Goal: Contribute content: Add original content to the website for others to see

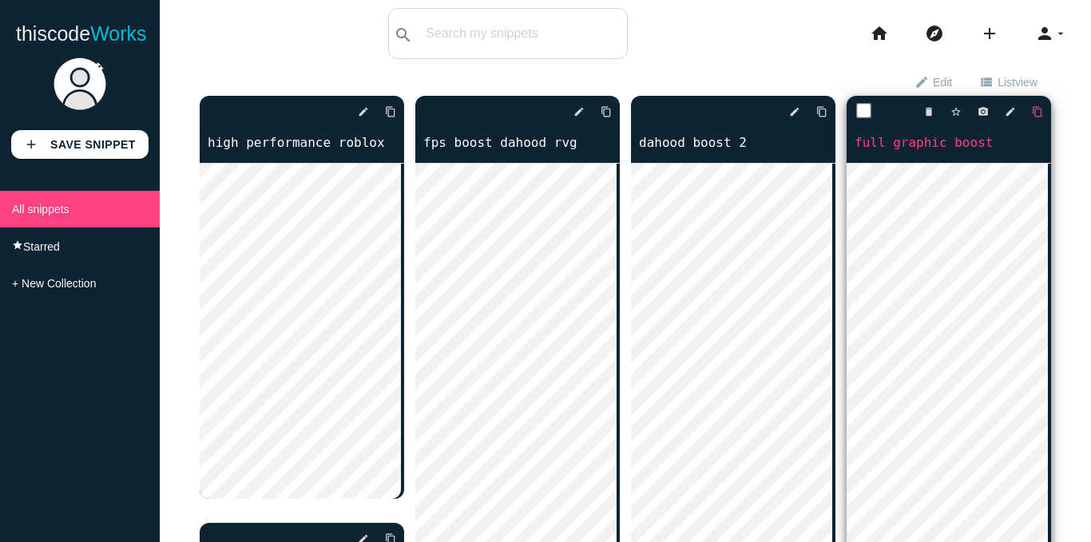
click at [396, 111] on icon "content_copy" at bounding box center [390, 111] width 11 height 29
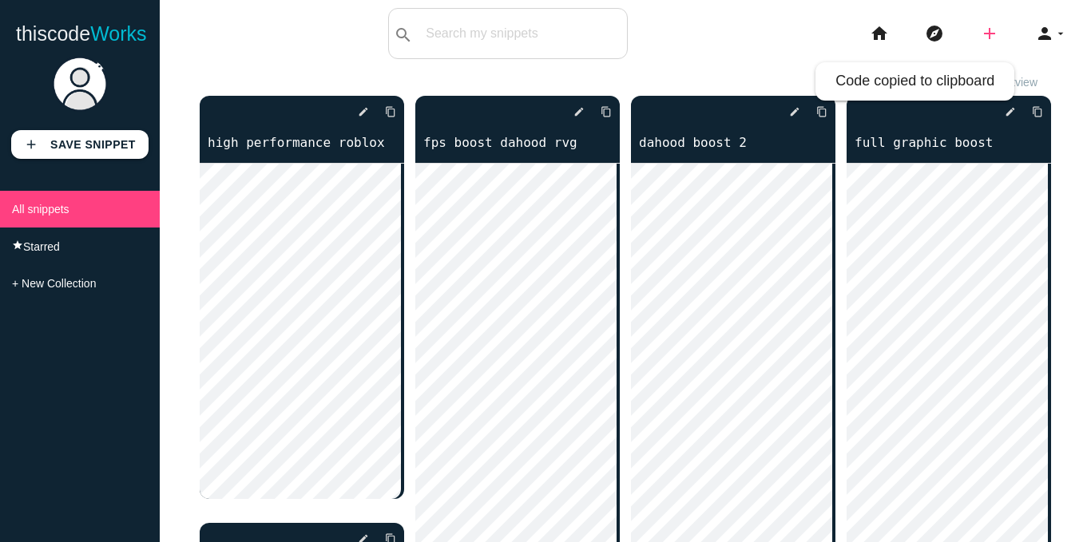
click at [980, 34] on icon "add" at bounding box center [989, 33] width 19 height 51
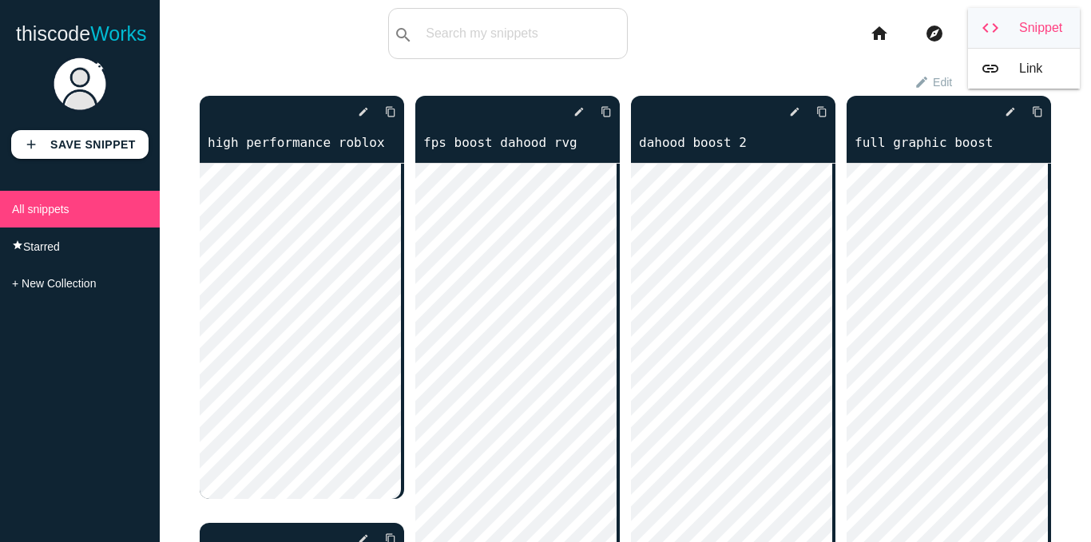
click at [1006, 27] on link "code Snippet" at bounding box center [1024, 28] width 112 height 40
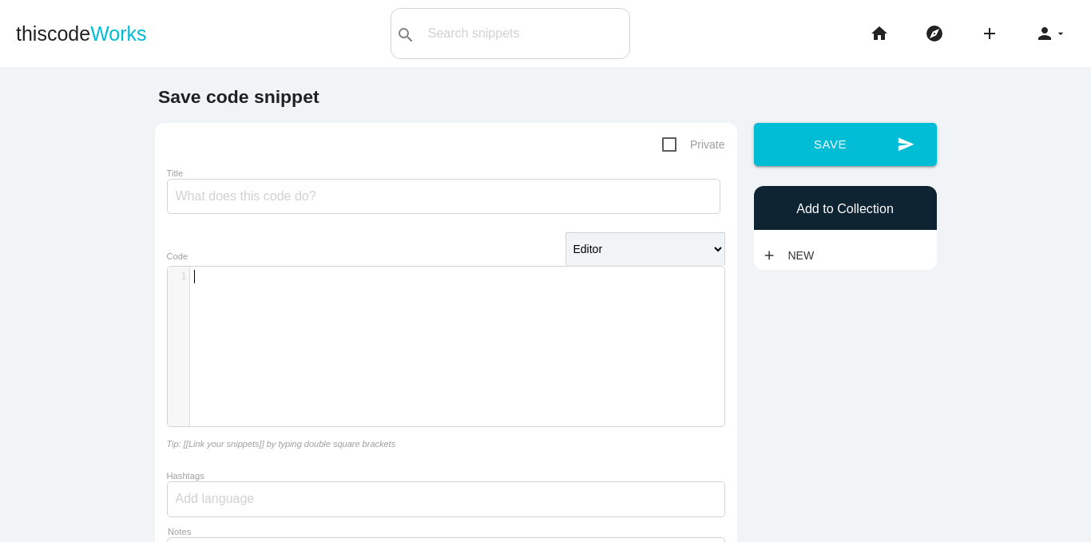
scroll to position [5, 0]
click at [263, 302] on div "​ x 1 ​" at bounding box center [458, 359] width 580 height 184
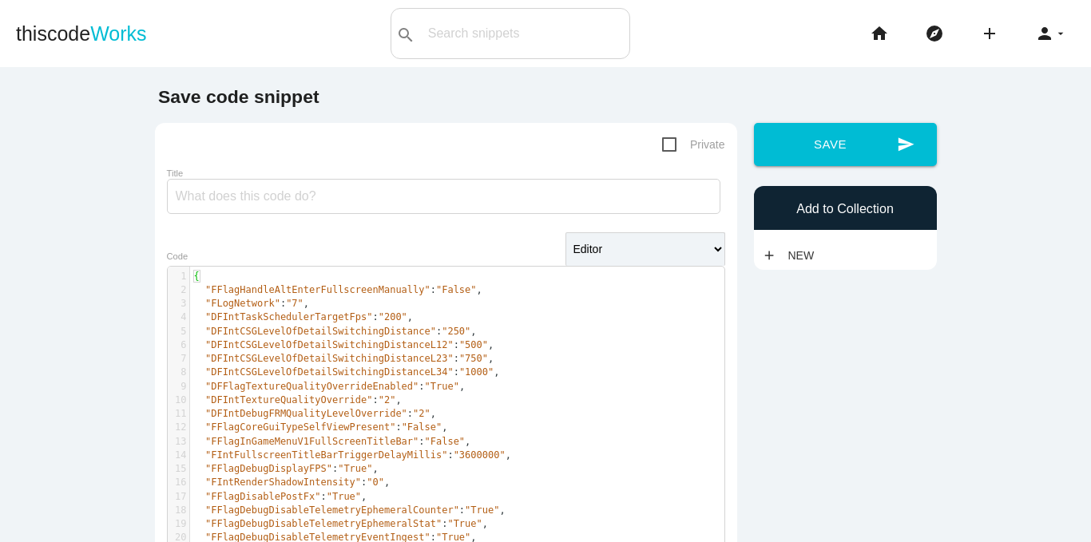
scroll to position [319, 0]
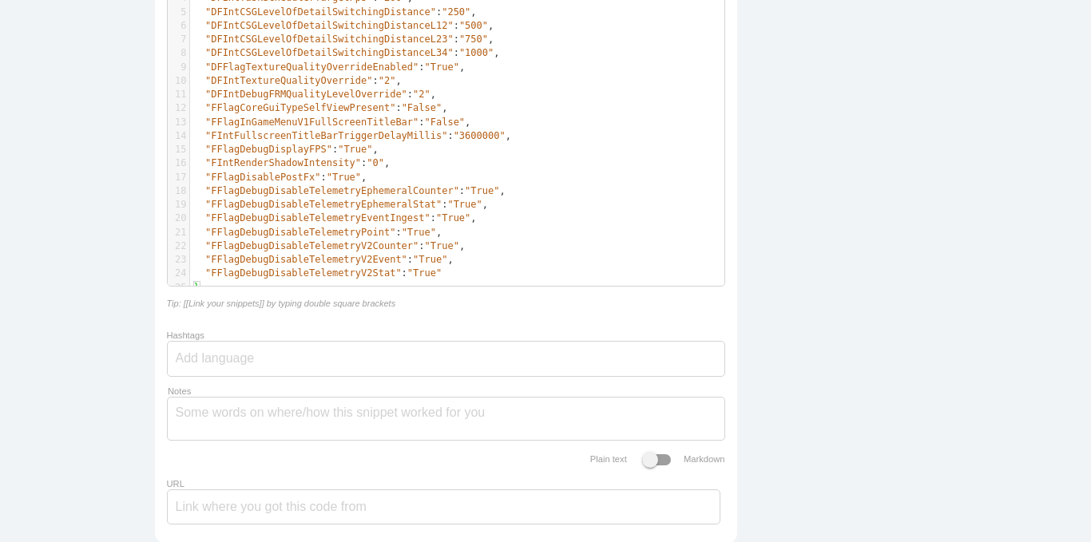
click at [425, 279] on pre ""FFlagDebugDisableTelemetryV2Stat" : "True"" at bounding box center [463, 274] width 546 height 14
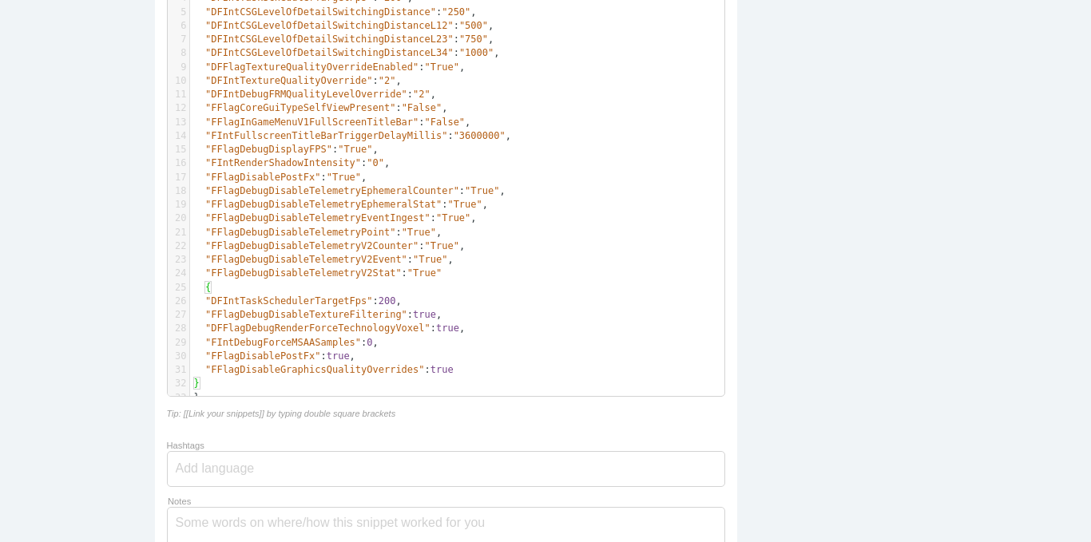
scroll to position [399, 0]
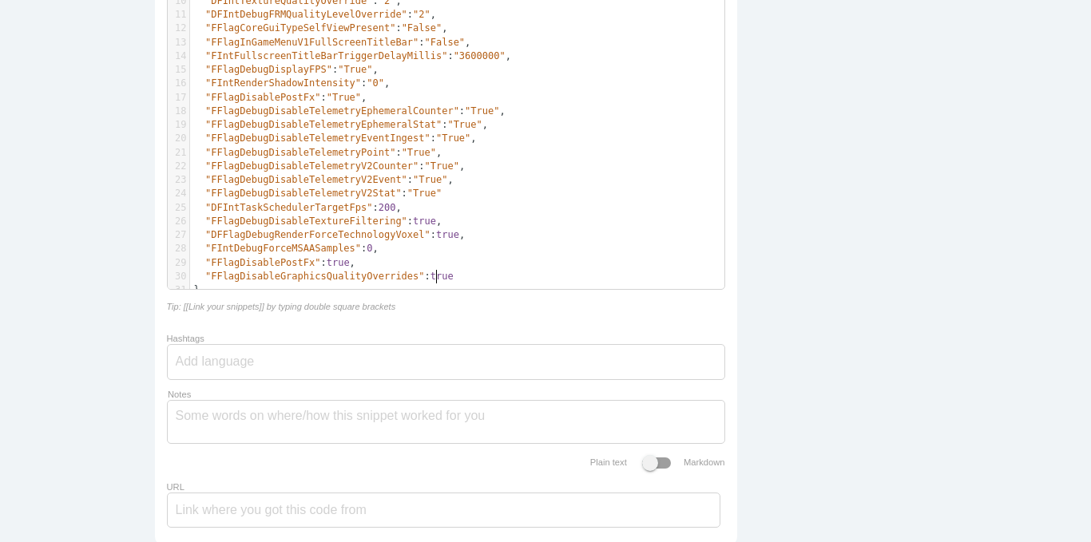
click at [486, 275] on pre ""FFlagDisableGraphicsQualityOverrides" : true" at bounding box center [463, 277] width 546 height 14
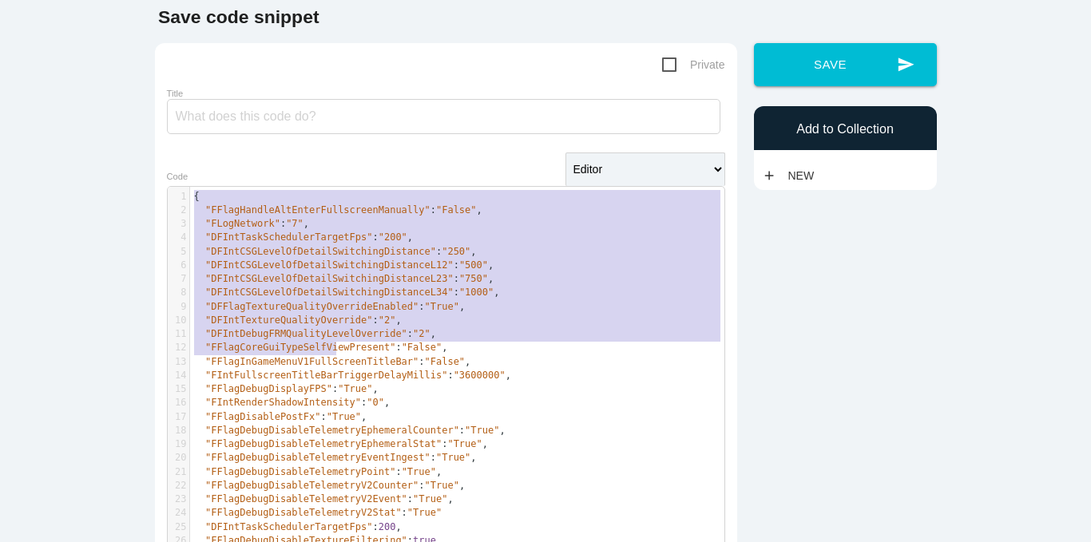
scroll to position [479, 0]
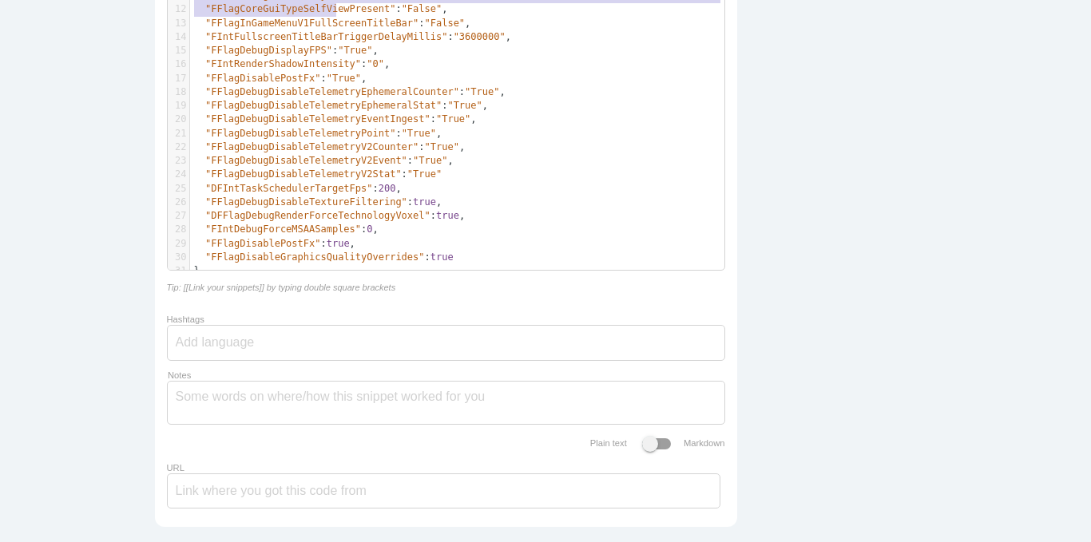
type textarea "{ "FFlagHandleAltEnterFullscreenManually": "False", "FLogNetwork": "7", "DFIntT…"
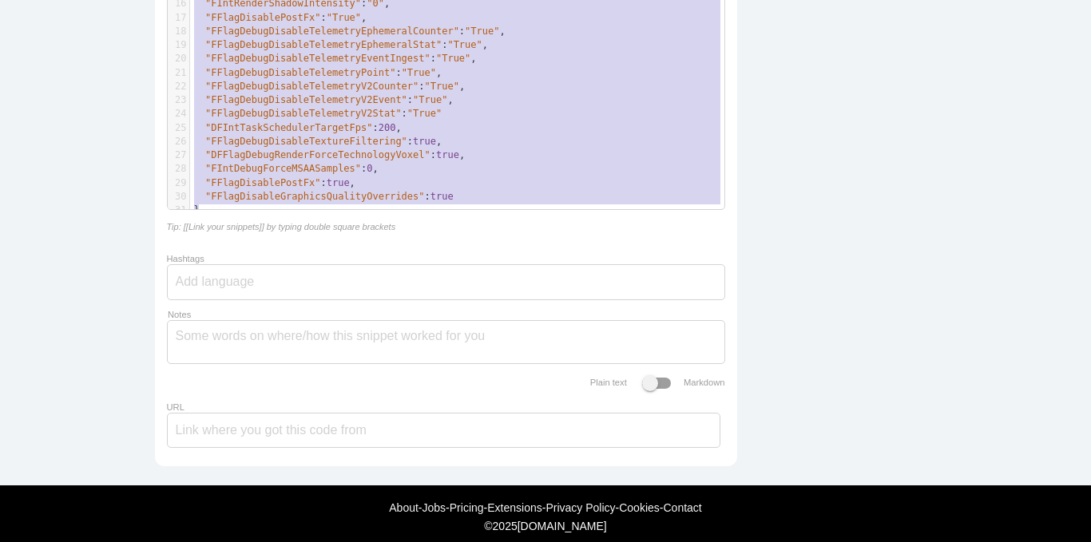
drag, startPoint x: 187, startPoint y: 200, endPoint x: 374, endPoint y: 260, distance: 197.2
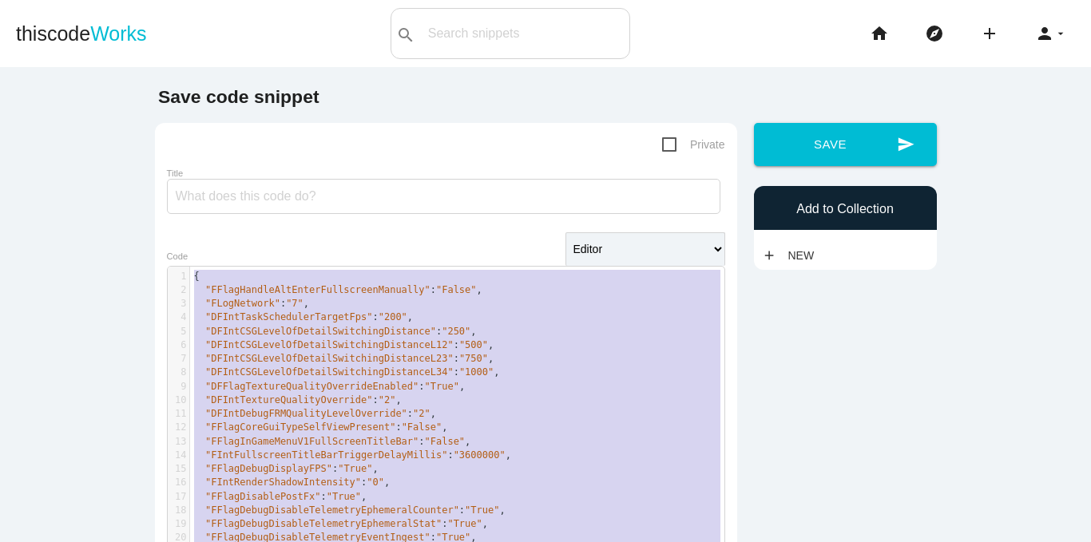
click at [314, 293] on span ""FFlagHandleAltEnterFullscreenManually"" at bounding box center [317, 289] width 225 height 11
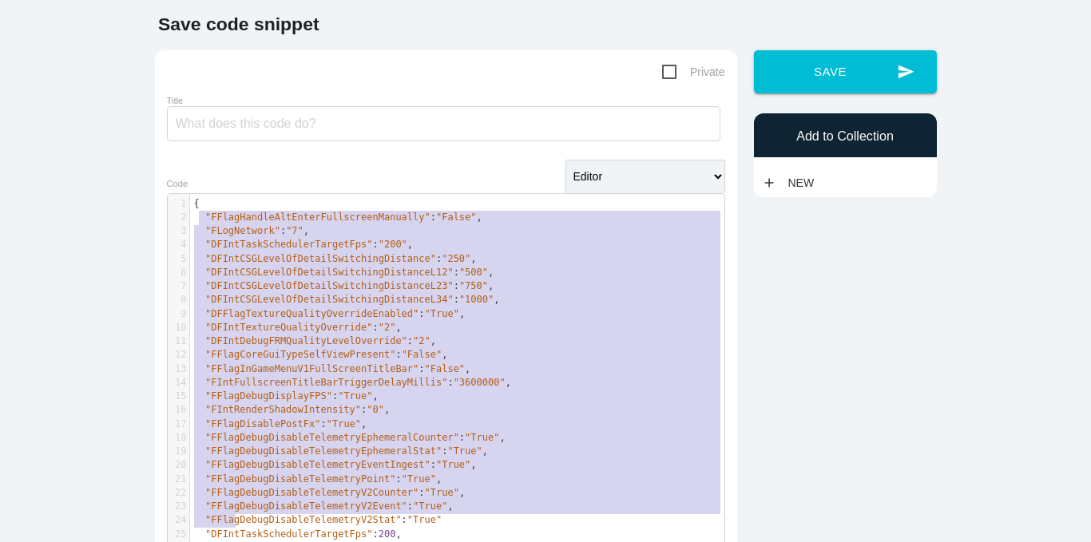
scroll to position [113, 0]
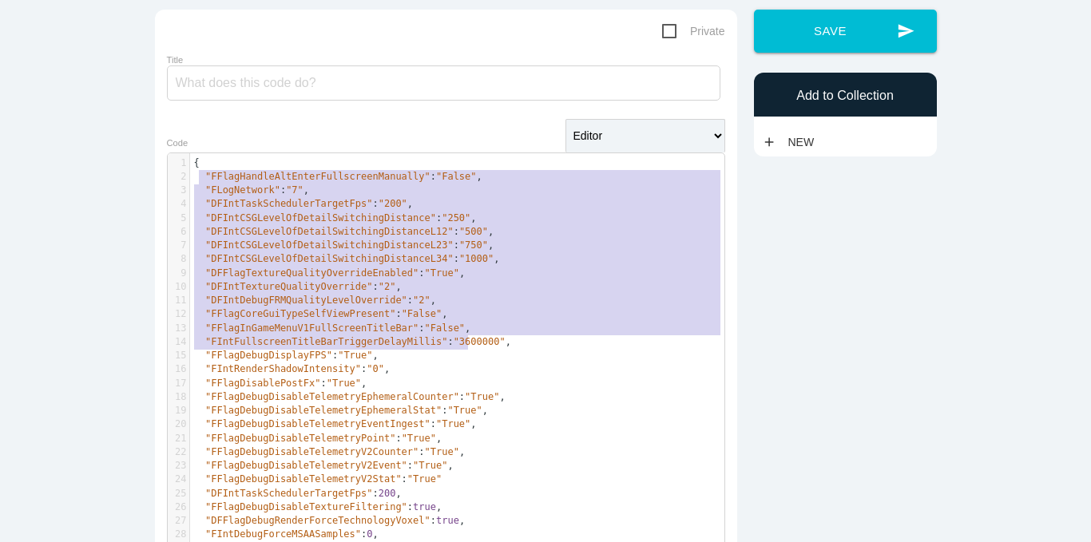
type textarea ""FFlagHandleAltEnterFullscreenManually": "False", "FLogNetwork": "7", "DFIntTas…"
drag, startPoint x: 195, startPoint y: 292, endPoint x: 494, endPoint y: 349, distance: 304.7
click at [493, 348] on div "1 { 2 "FFlagHandleAltEnterFullscreenManually" : "False" , 3 "FLogNetwork" : "7"…" at bounding box center [463, 369] width 546 height 427
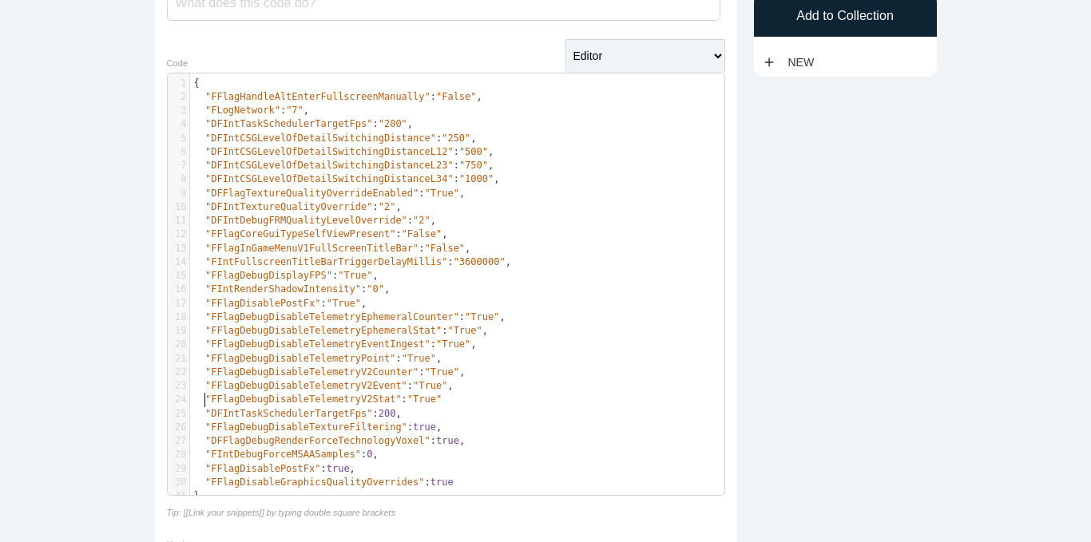
click at [205, 404] on span ""FFlagDebugDisableTelemetryV2Stat"" at bounding box center [303, 399] width 196 height 11
click at [196, 397] on span ""FFlagDebugDisableTelemetryV2Stat" : "True"" at bounding box center [318, 399] width 248 height 11
type textarea ""FFlagDebugDisableTelemetryV2Stat": "True""
drag, startPoint x: 196, startPoint y: 399, endPoint x: 424, endPoint y: 402, distance: 227.6
click at [424, 402] on pre ""FFlagDebugDisableTelemetryV2Stat" : "True"" at bounding box center [463, 400] width 546 height 14
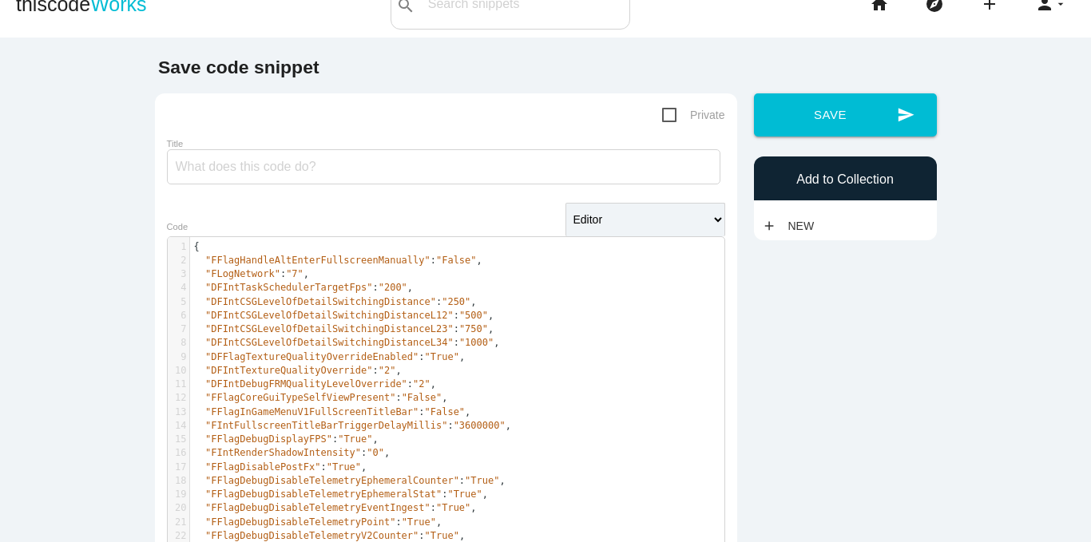
scroll to position [0, 0]
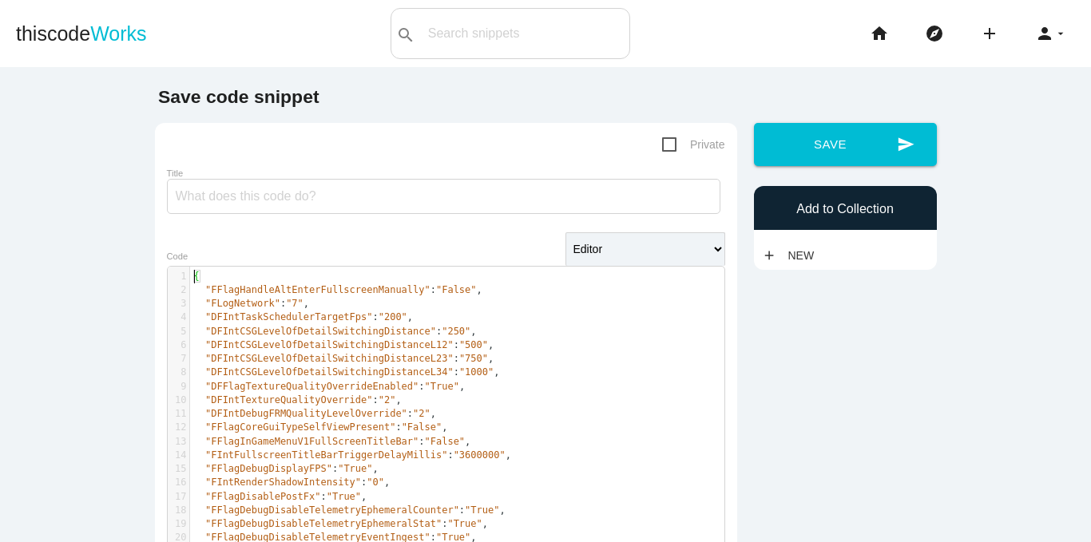
type textarea "{ "FFlagHandleAltEnterFullscreenManually": "False", "FLogNetwork": "7", "DFIntT…"
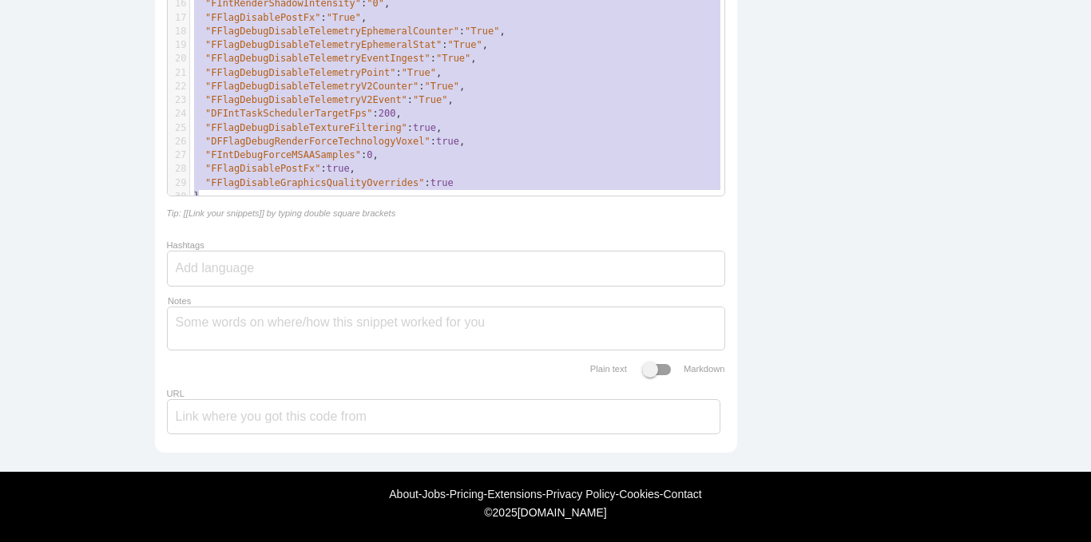
scroll to position [509, 0]
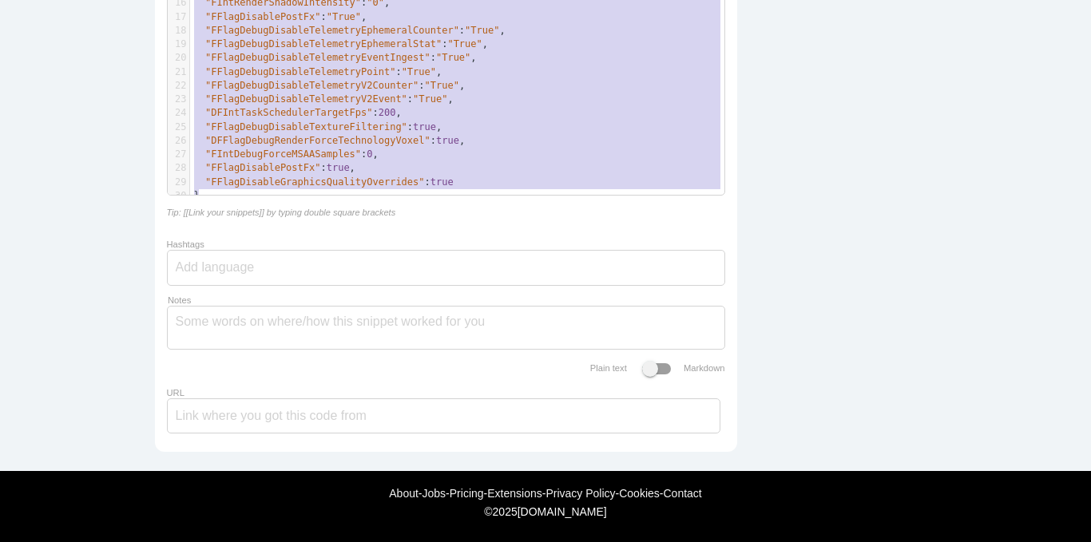
drag, startPoint x: 185, startPoint y: 279, endPoint x: 377, endPoint y: 188, distance: 212.5
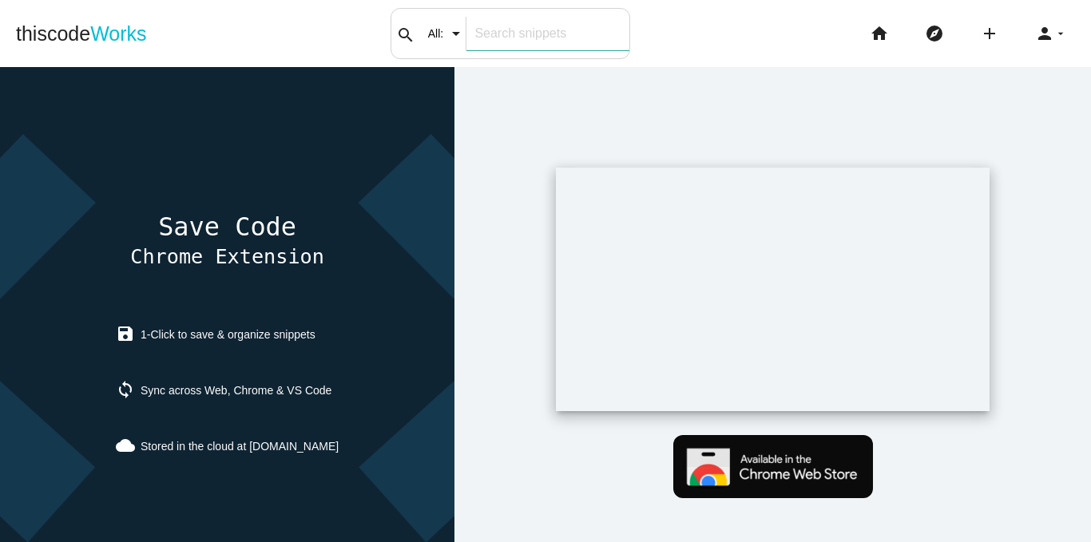
click at [560, 38] on input "text" at bounding box center [547, 34] width 162 height 34
drag, startPoint x: 783, startPoint y: 60, endPoint x: 770, endPoint y: 62, distance: 13.8
click at [783, 61] on body "thiscode Works search All: All: Code: Title: Tag: All: Code: Title: Tag: search…" at bounding box center [545, 271] width 1091 height 542
click at [858, 43] on li "home" at bounding box center [885, 33] width 55 height 51
click at [858, 38] on li "home" at bounding box center [885, 33] width 55 height 51
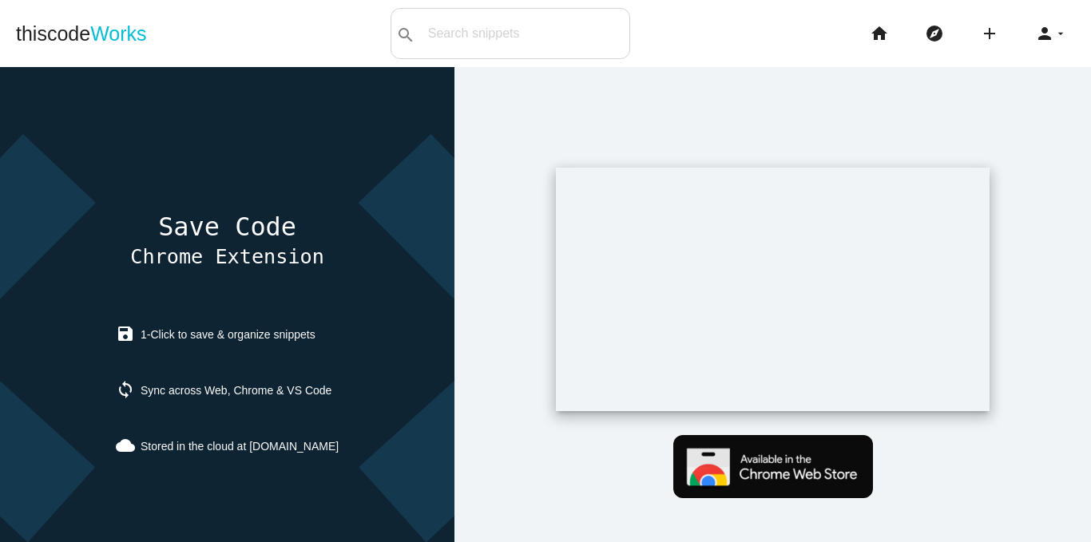
click at [879, 32] on li "home" at bounding box center [885, 33] width 55 height 51
click at [872, 32] on icon "home" at bounding box center [878, 33] width 19 height 51
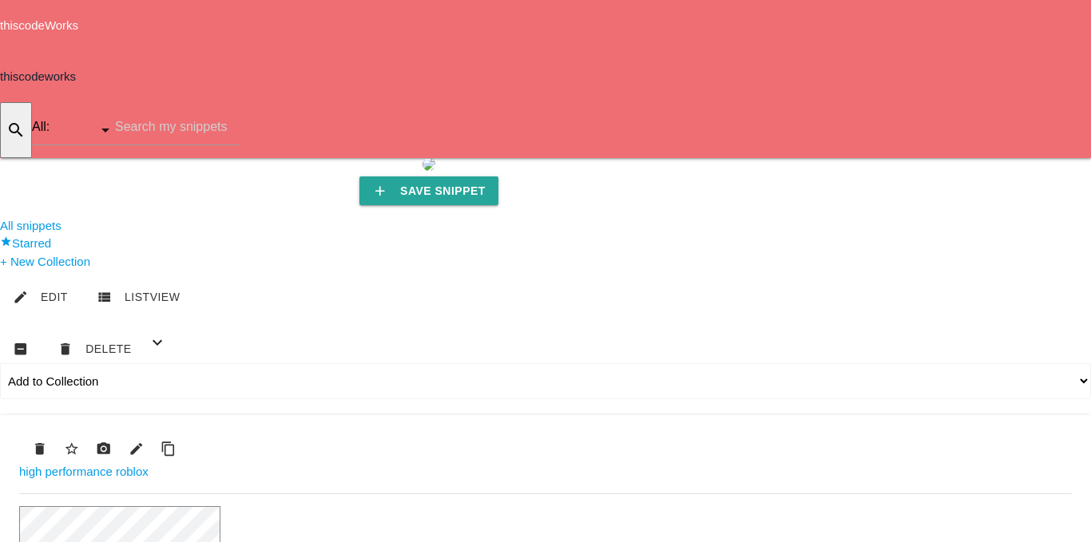
drag, startPoint x: 0, startPoint y: 0, endPoint x: 741, endPoint y: 40, distance: 742.0
click at [739, 51] on div "thiscodeworks search All: All: Code: Title: Tag: All: Code: Title: Tag: search …" at bounding box center [545, 104] width 1091 height 107
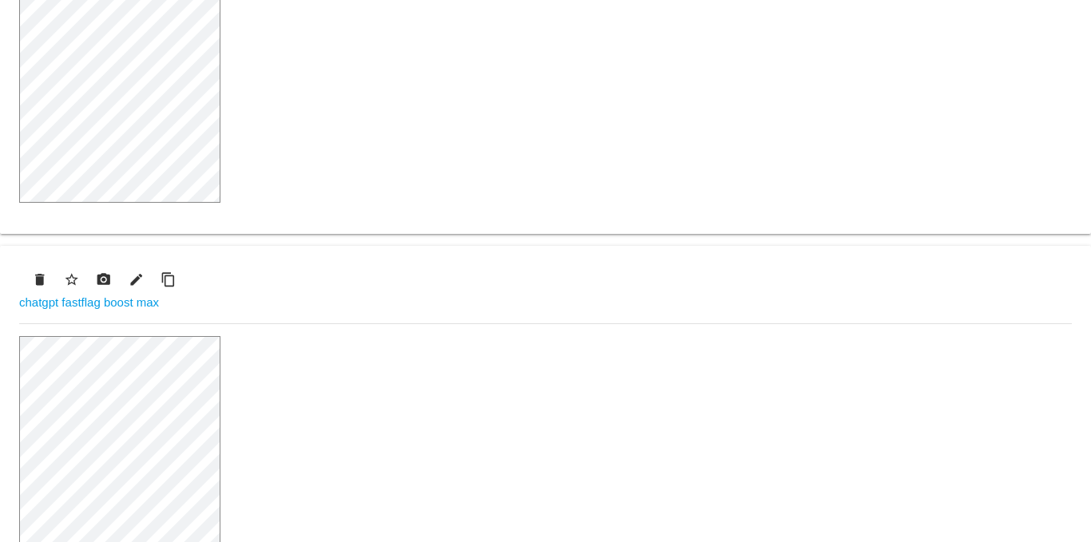
scroll to position [719, 0]
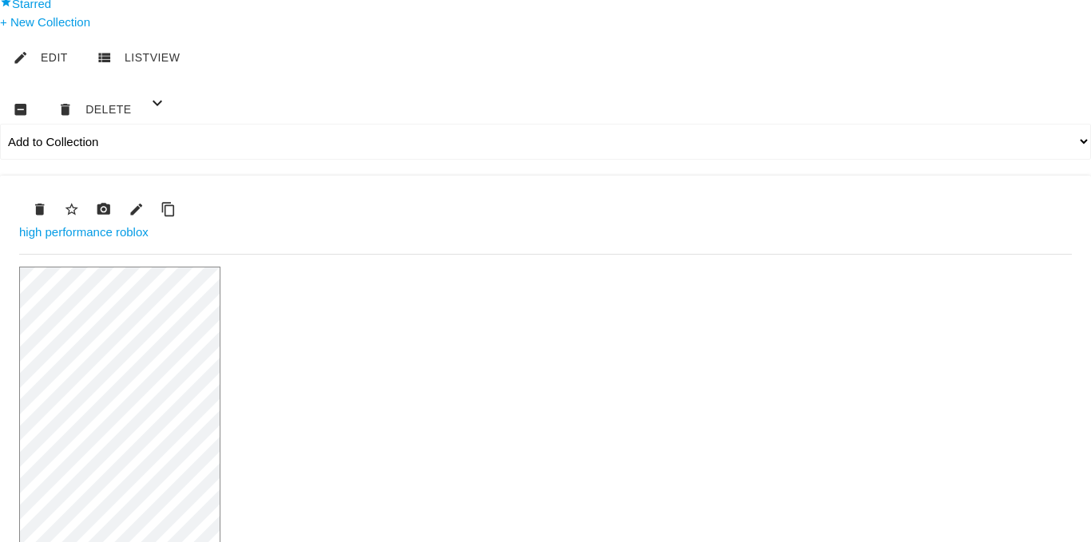
scroll to position [0, 0]
